Goal: Answer question/provide support

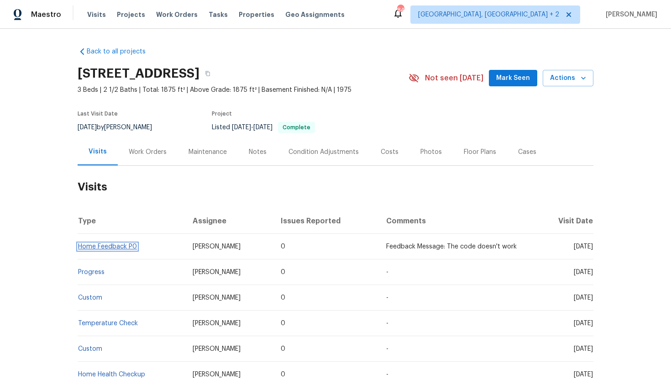
click at [114, 244] on link "Home Feedback P0" at bounding box center [107, 246] width 59 height 6
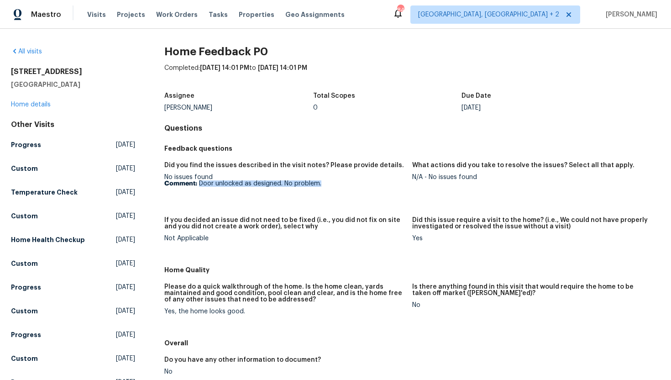
drag, startPoint x: 326, startPoint y: 183, endPoint x: 199, endPoint y: 185, distance: 126.5
click at [199, 185] on p "Comment: Door unlocked as designed. No problem." at bounding box center [284, 183] width 241 height 6
copy p "Door unlocked as designed. No problem."
copy div "No issues found"
drag, startPoint x: 483, startPoint y: 178, endPoint x: 429, endPoint y: 179, distance: 53.9
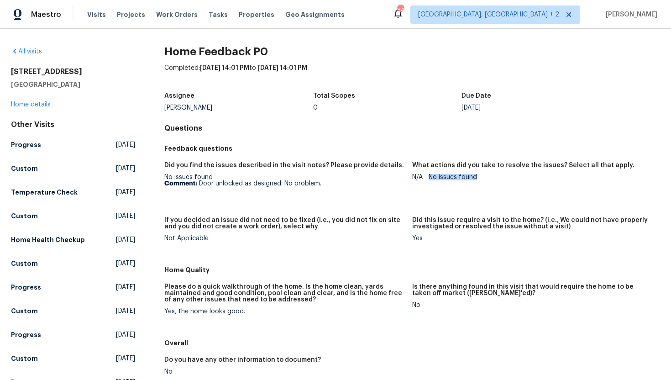
click at [429, 179] on div "N/A - No issues found" at bounding box center [532, 177] width 241 height 6
